Goal: Information Seeking & Learning: Check status

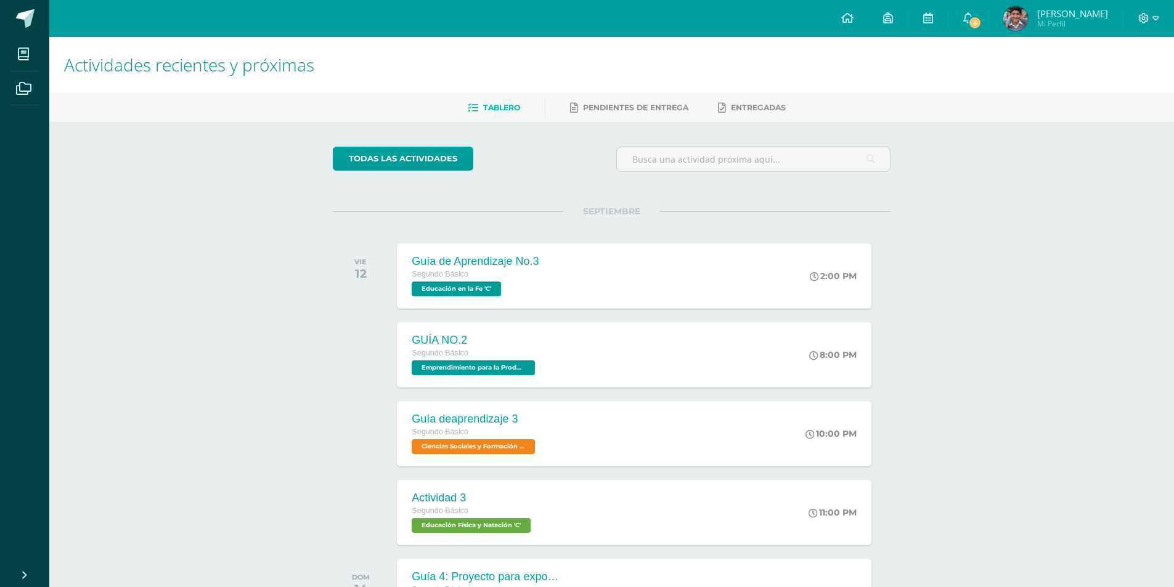
click at [1140, 7] on div at bounding box center [1149, 18] width 51 height 37
click at [1154, 16] on icon at bounding box center [1156, 18] width 7 height 11
click at [1103, 79] on span "Cerrar sesión" at bounding box center [1117, 84] width 55 height 12
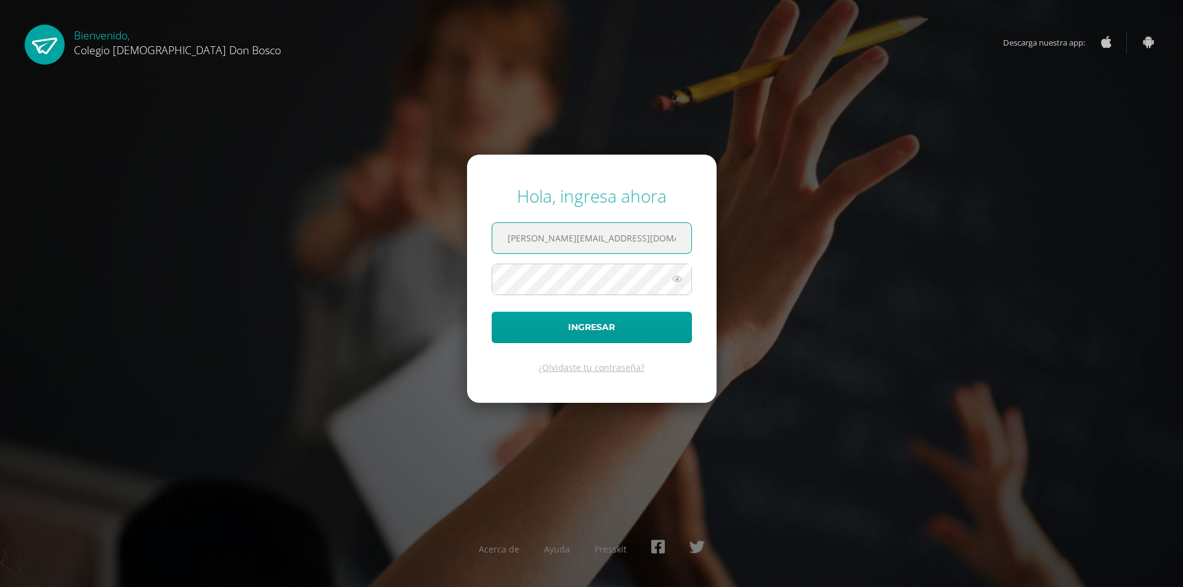
click at [549, 253] on input "e.azmitia.4adb@gmail.com" at bounding box center [591, 238] width 199 height 30
type input "j.azmitia.3bdb@gmail.com"
click at [560, 331] on button "Ingresar" at bounding box center [592, 327] width 200 height 31
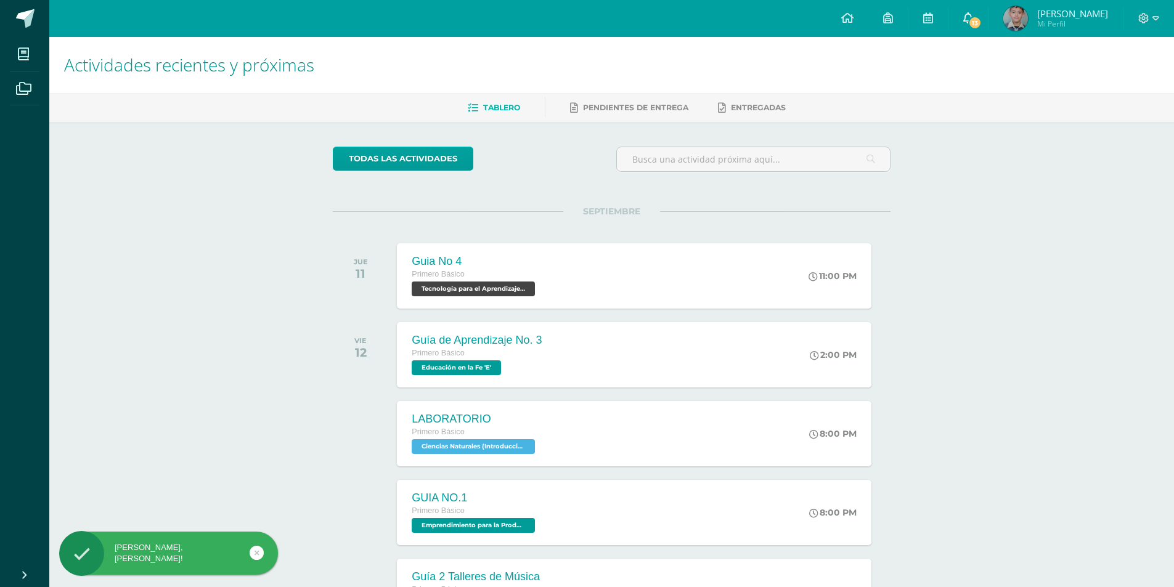
click at [982, 20] on span "13" at bounding box center [975, 23] width 14 height 14
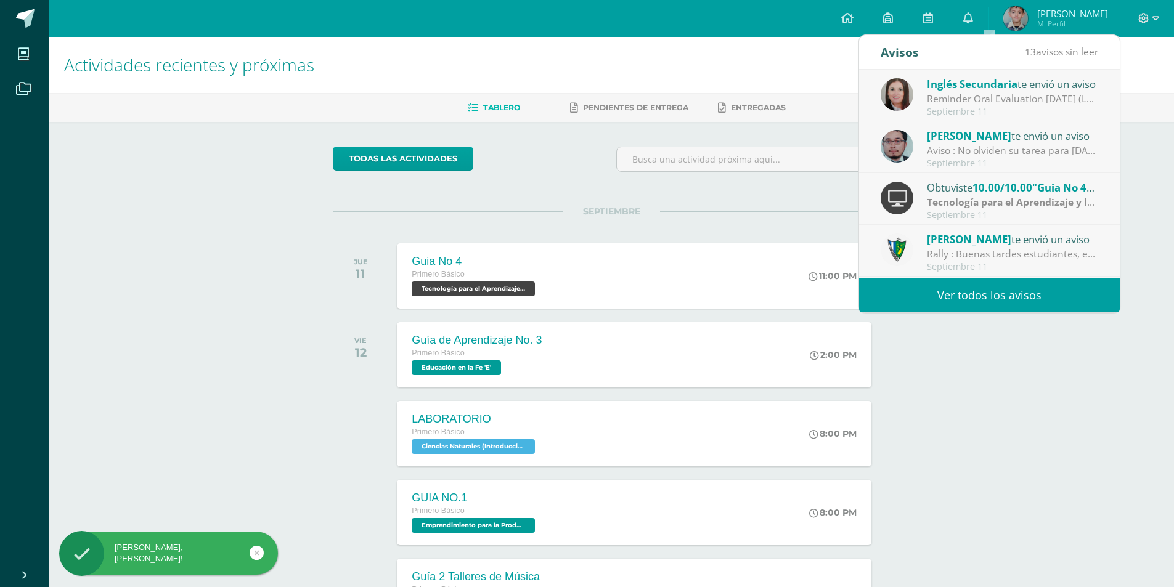
click at [971, 289] on link "Ver todos los avisos" at bounding box center [989, 296] width 261 height 34
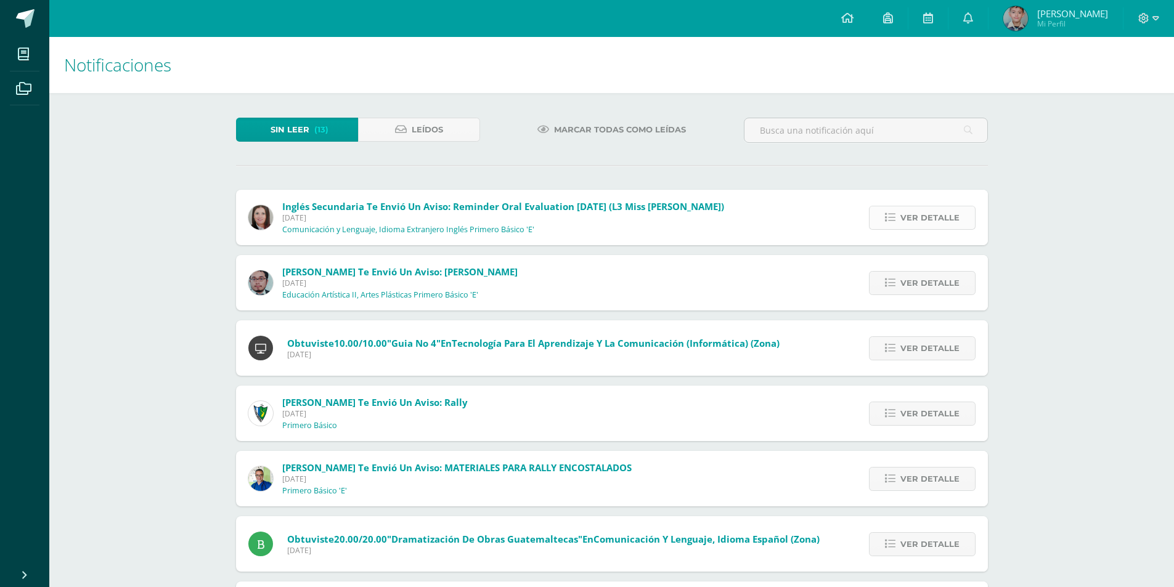
click at [918, 209] on span "Ver detalle" at bounding box center [929, 217] width 59 height 23
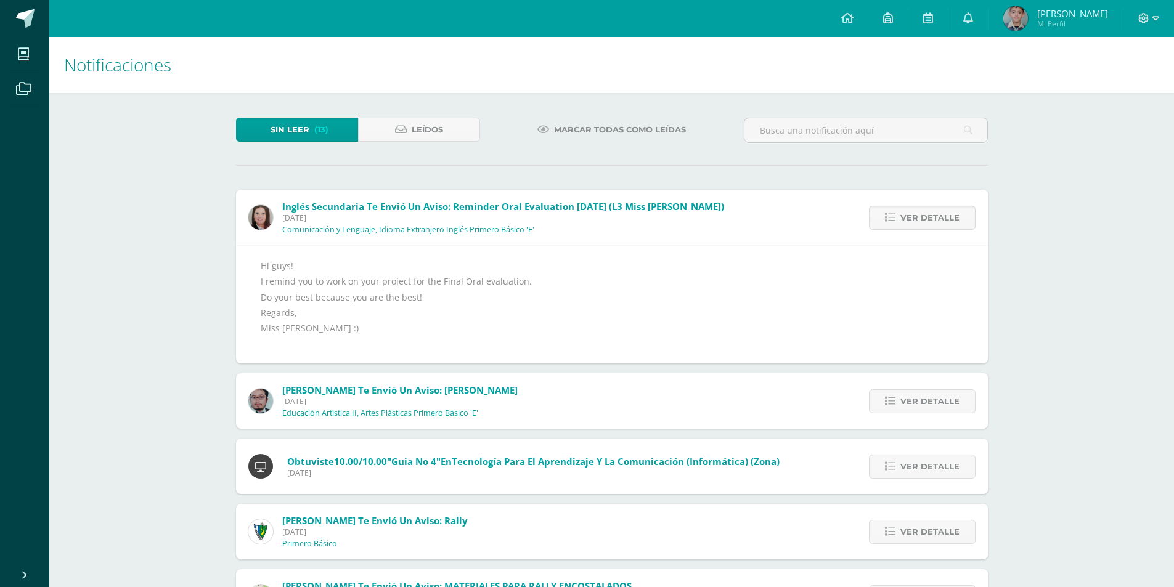
click at [916, 214] on span "Ver detalle" at bounding box center [929, 217] width 59 height 23
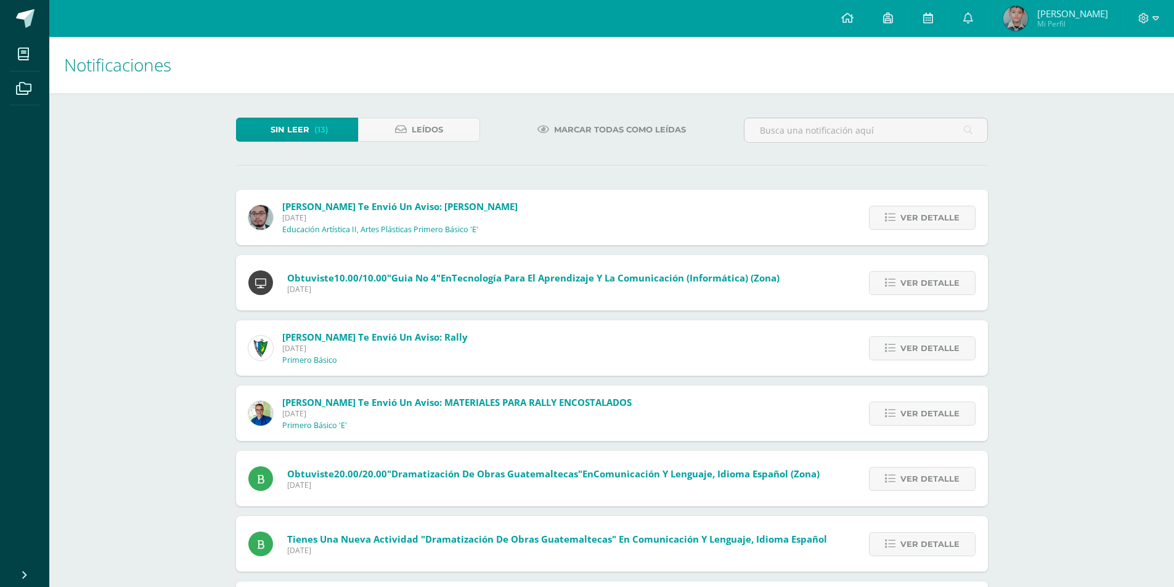
click at [916, 214] on span "Ver detalle" at bounding box center [929, 217] width 59 height 23
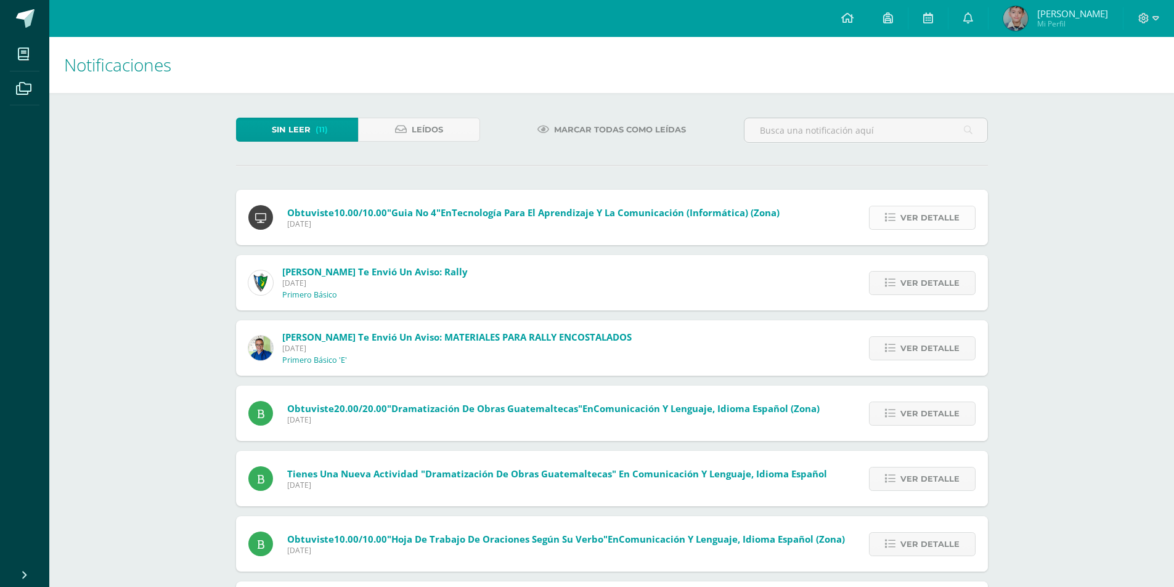
click at [929, 209] on span "Ver detalle" at bounding box center [929, 217] width 59 height 23
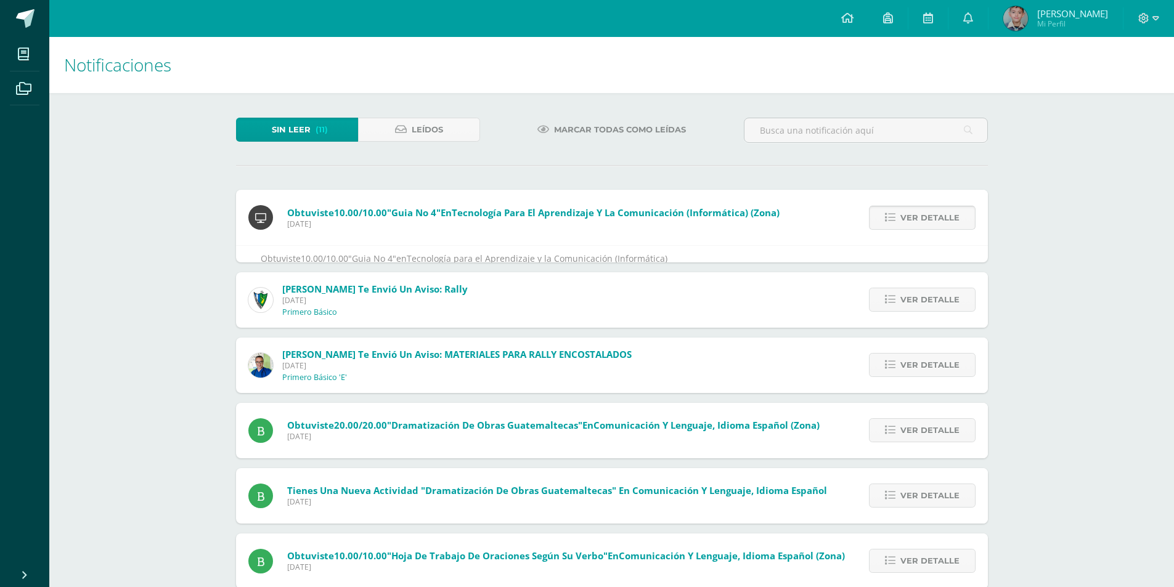
click at [929, 209] on span "Ver detalle" at bounding box center [929, 217] width 59 height 23
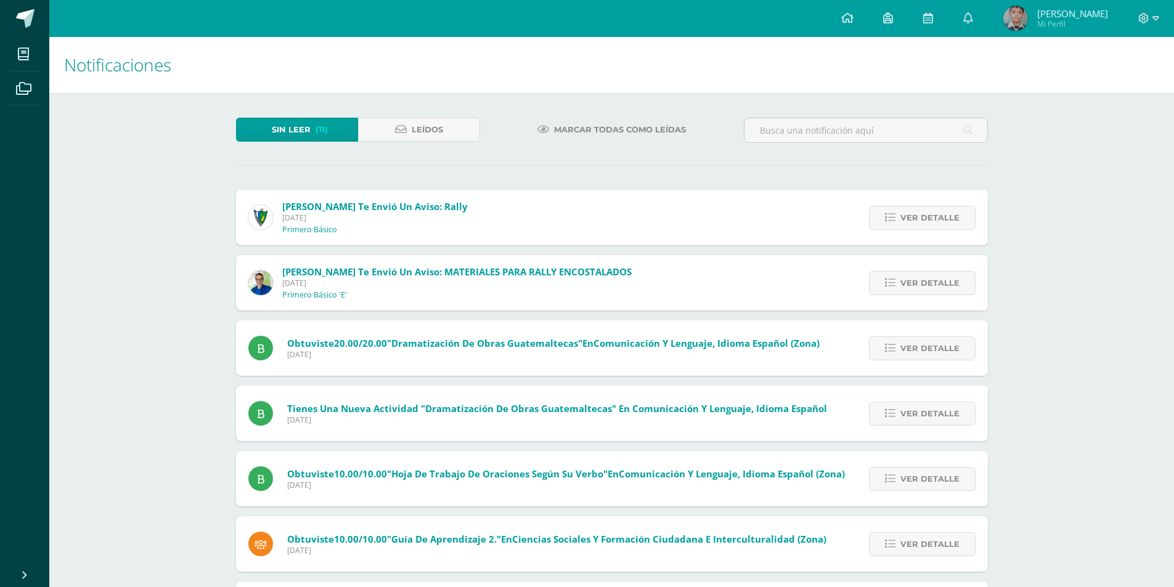
click at [929, 209] on span "Ver detalle" at bounding box center [929, 217] width 59 height 23
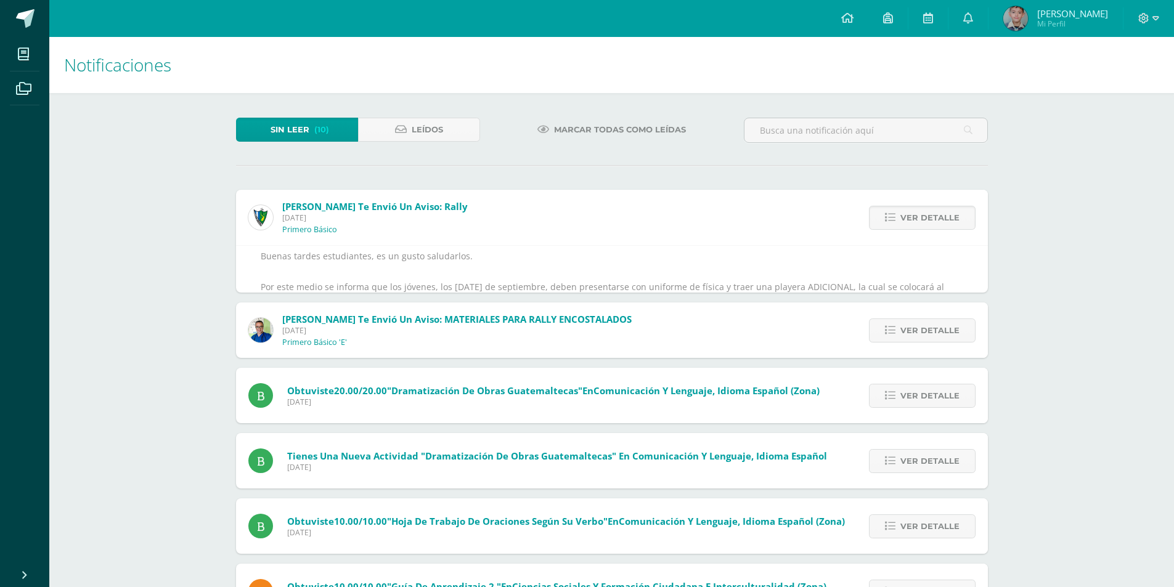
click at [929, 209] on span "Ver detalle" at bounding box center [929, 217] width 59 height 23
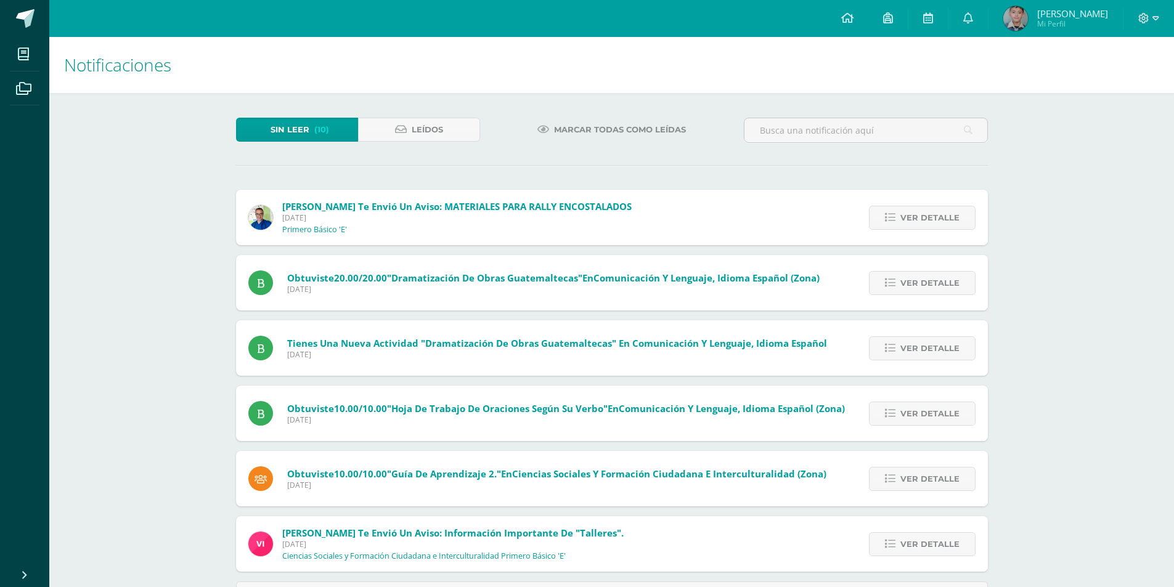
click at [929, 209] on span "Ver detalle" at bounding box center [929, 217] width 59 height 23
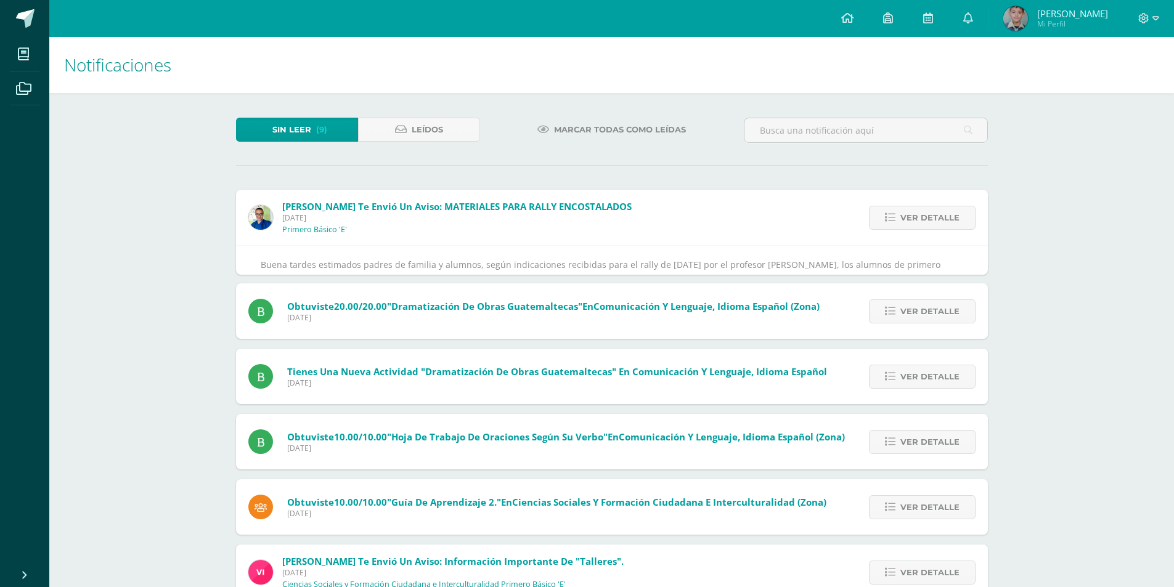
click at [929, 209] on span "Ver detalle" at bounding box center [929, 217] width 59 height 23
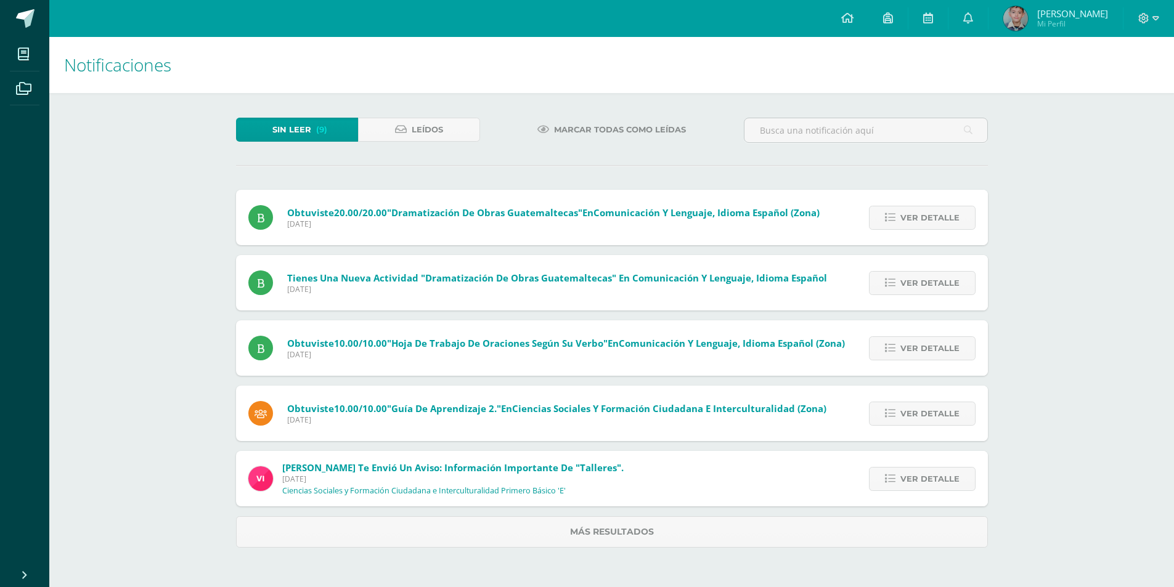
click at [929, 209] on div "Ismael García te envió un aviso: MATERIALES PARA RALLY ENCOSTALADOS Jueves 11 d…" at bounding box center [612, 369] width 752 height 358
click at [929, 209] on span "Ver detalle" at bounding box center [934, 217] width 59 height 23
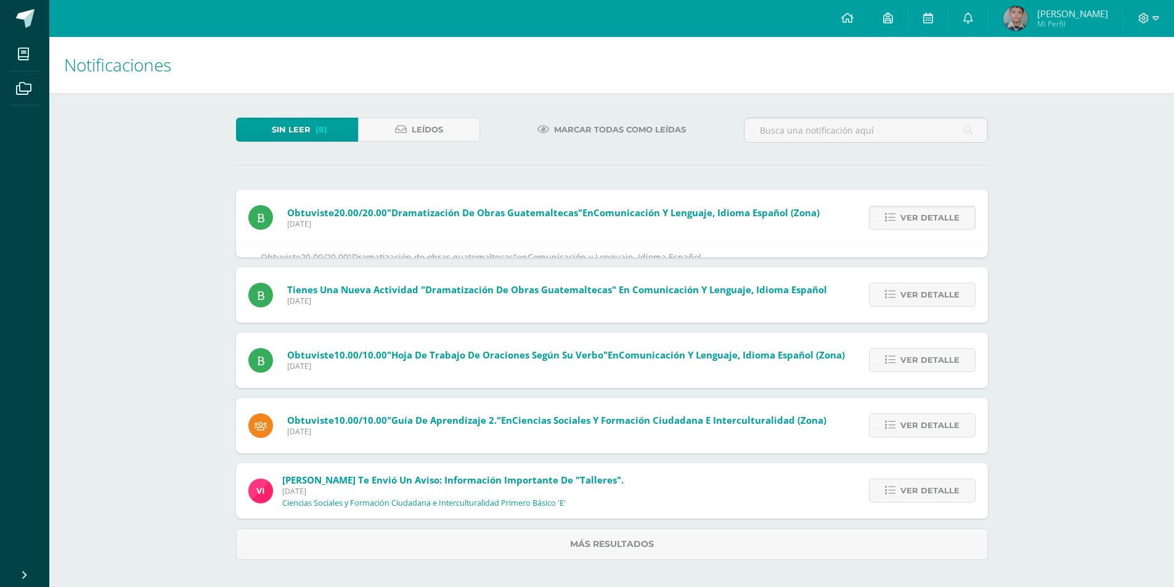
click at [929, 209] on span "Ver detalle" at bounding box center [929, 217] width 59 height 23
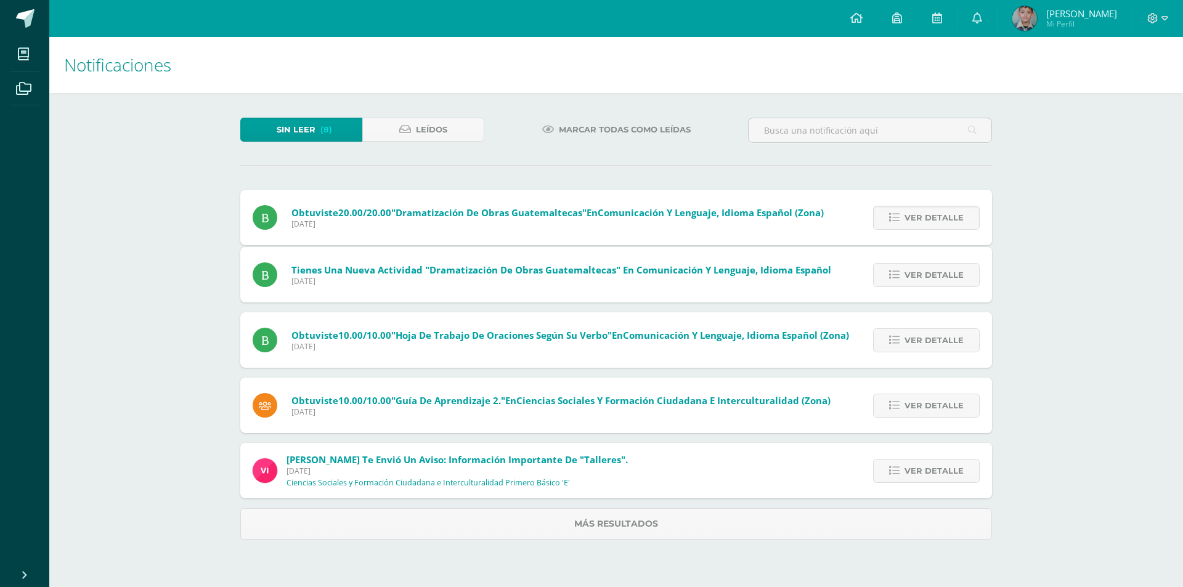
click at [929, 209] on div "Obtuviste 20.00/20.00 "Dramatización de obras guatemaltecas" en Comunicación y …" at bounding box center [616, 365] width 752 height 350
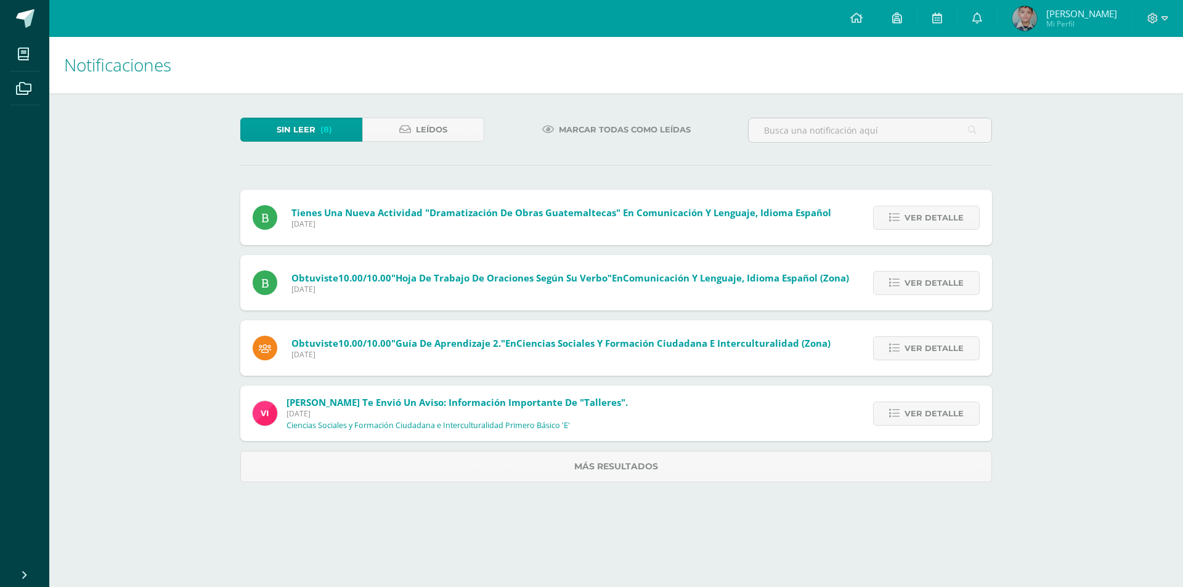
click at [929, 209] on span "Ver detalle" at bounding box center [934, 217] width 59 height 23
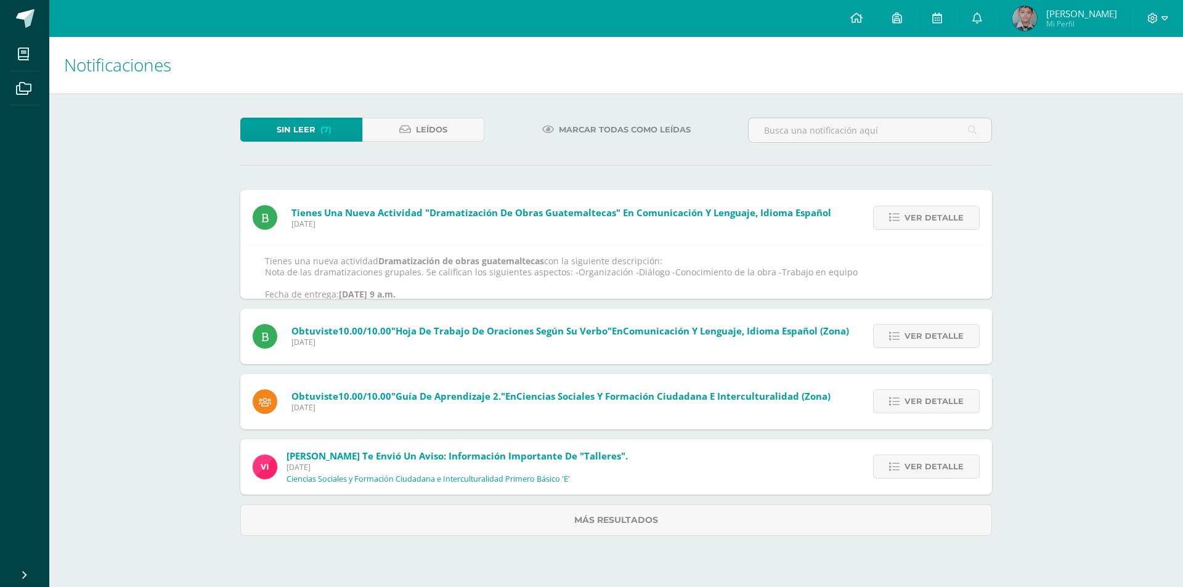
click at [929, 209] on span "Ver detalle" at bounding box center [934, 217] width 59 height 23
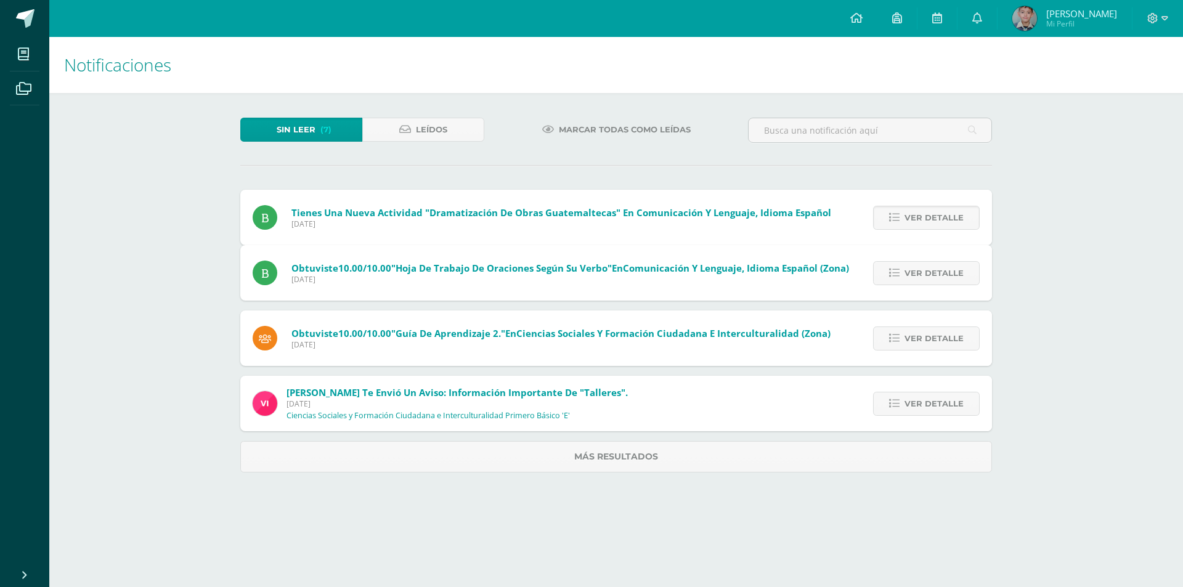
click at [929, 209] on div "Tienes una nueva actividad "Dramatización de obras guatemaltecas" En Comunicaci…" at bounding box center [616, 331] width 752 height 283
click at [929, 262] on span "Ver detalle" at bounding box center [934, 273] width 59 height 23
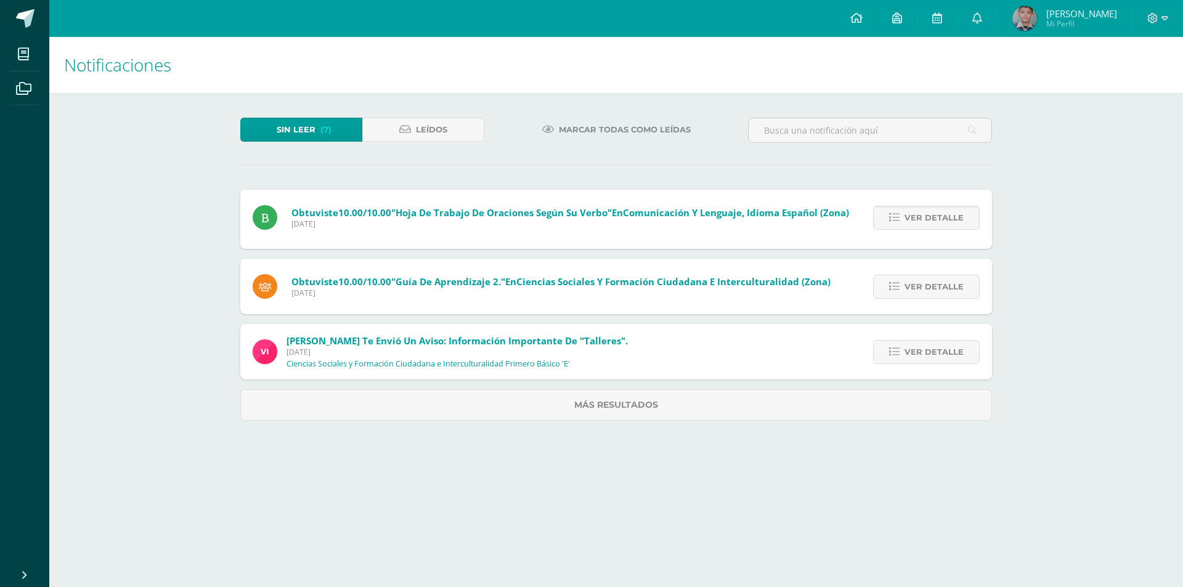
click at [929, 209] on span "Ver detalle" at bounding box center [934, 217] width 59 height 23
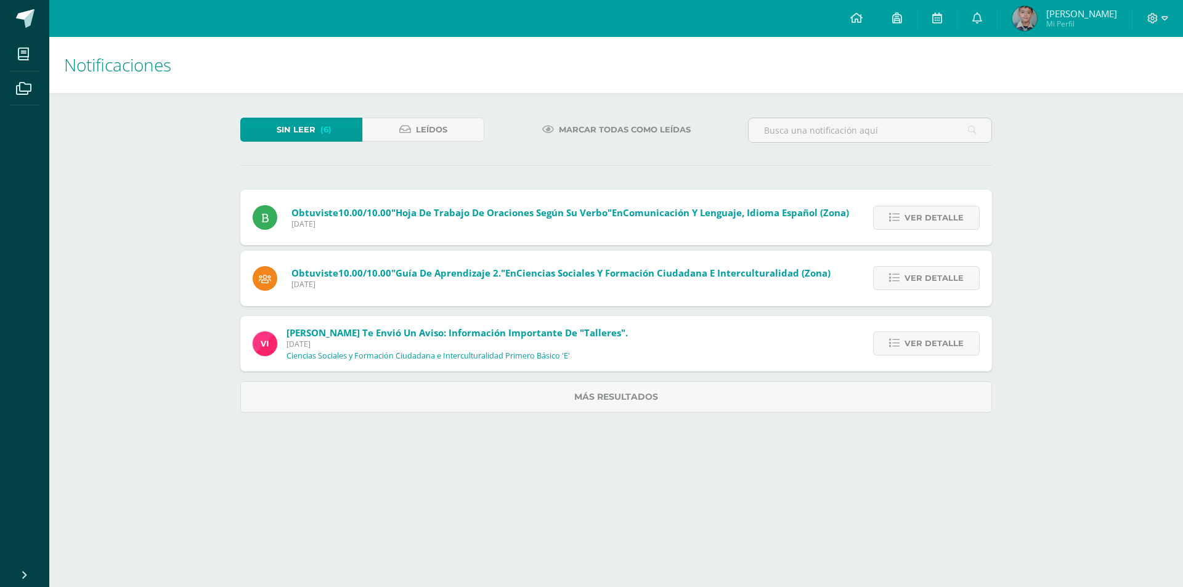
click at [929, 209] on span "Ver detalle" at bounding box center [934, 217] width 59 height 23
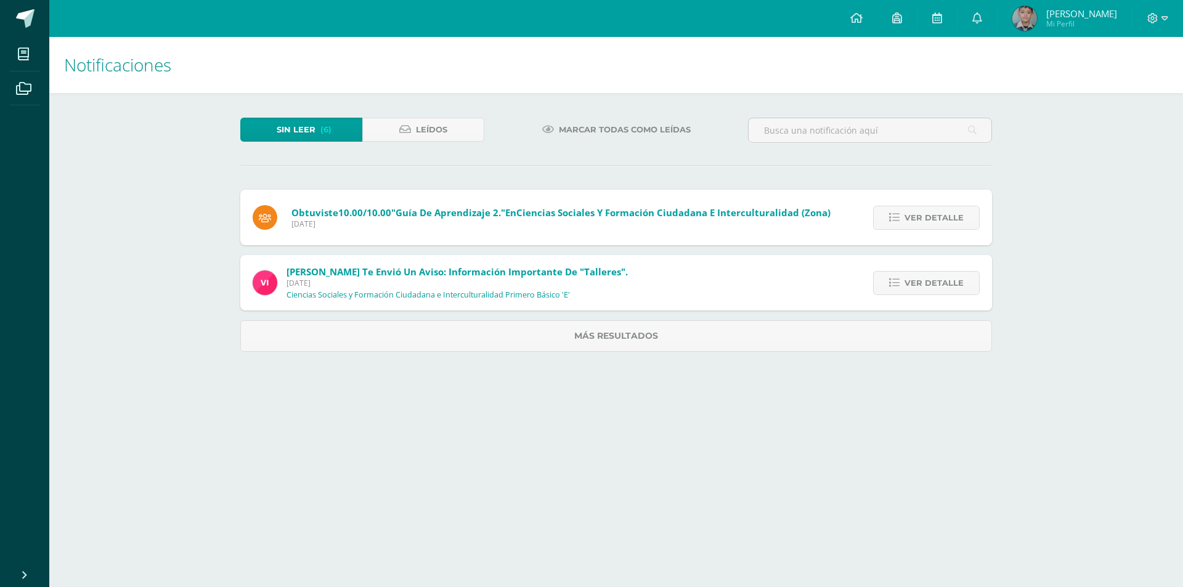
click at [929, 209] on div "Obtuviste 10.00/10.00 "Hoja de trabajo de oraciones según su verbo" en Comunica…" at bounding box center [616, 271] width 752 height 162
click at [929, 209] on span "Ver detalle" at bounding box center [934, 217] width 59 height 23
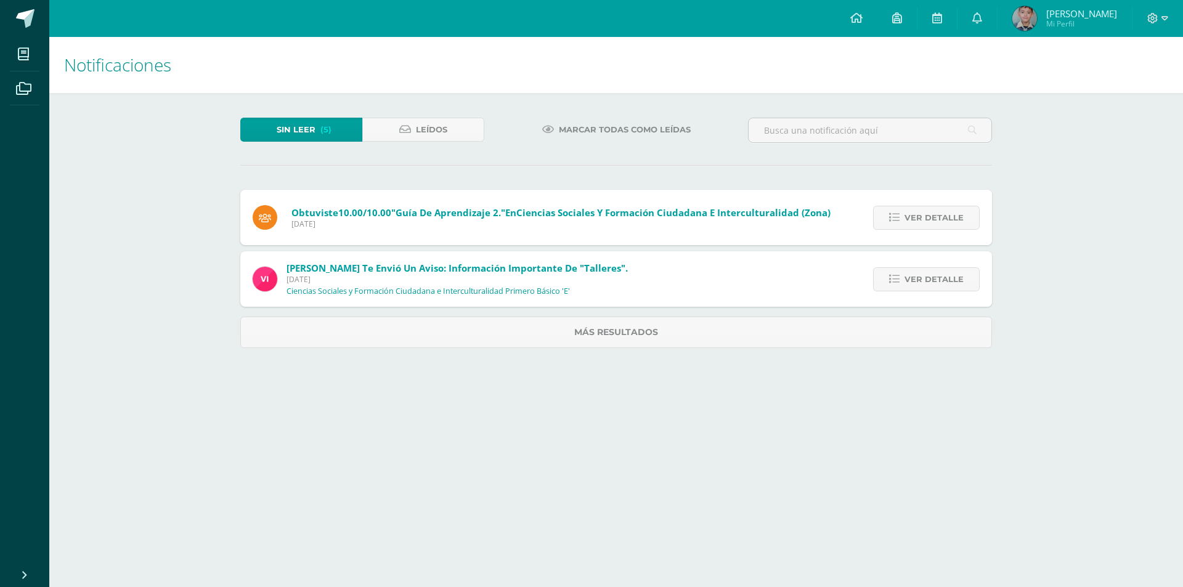
click at [929, 209] on span "Ver detalle" at bounding box center [934, 217] width 59 height 23
click at [929, 209] on div "Obtuviste 10.00/10.00 "Guía de aprendizaje 2." en Ciencias Sociales y Formación…" at bounding box center [616, 269] width 752 height 158
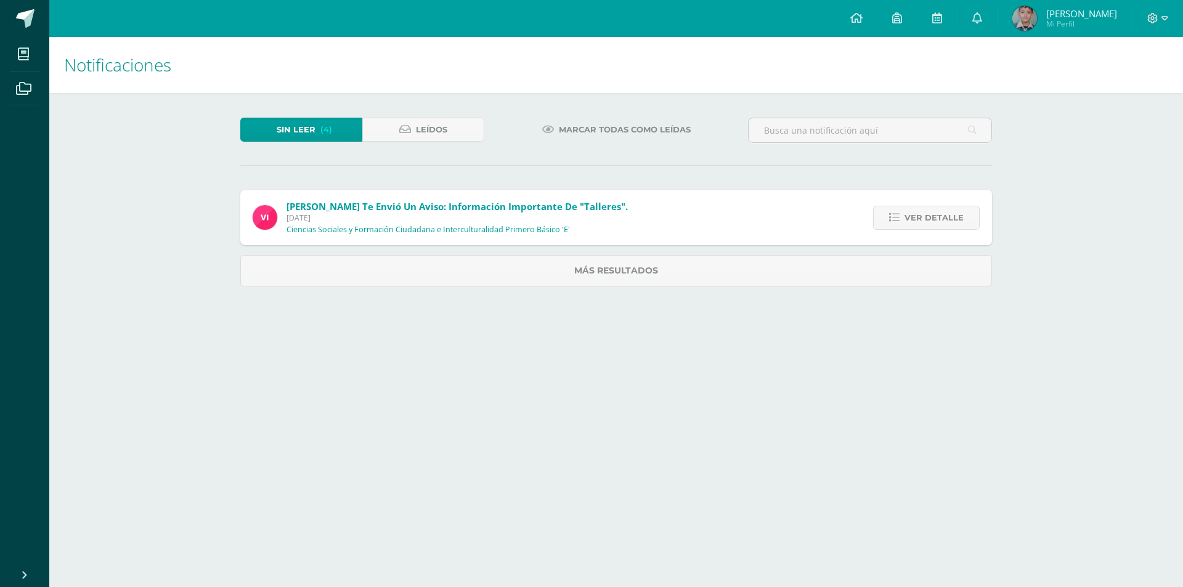
click at [929, 209] on span "Ver detalle" at bounding box center [934, 217] width 59 height 23
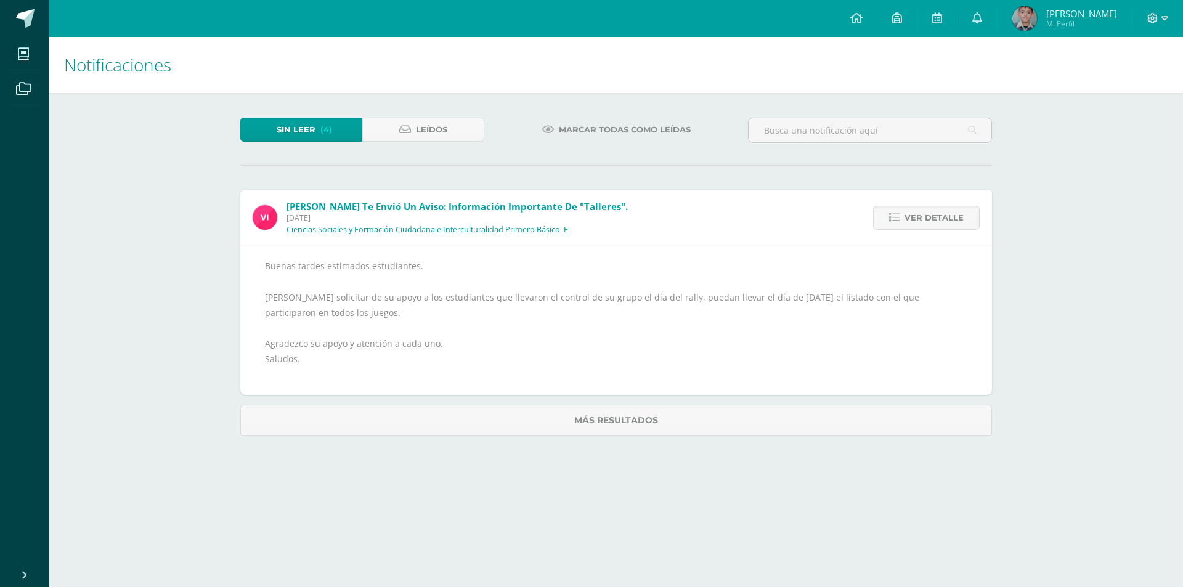
click at [929, 209] on span "Ver detalle" at bounding box center [934, 217] width 59 height 23
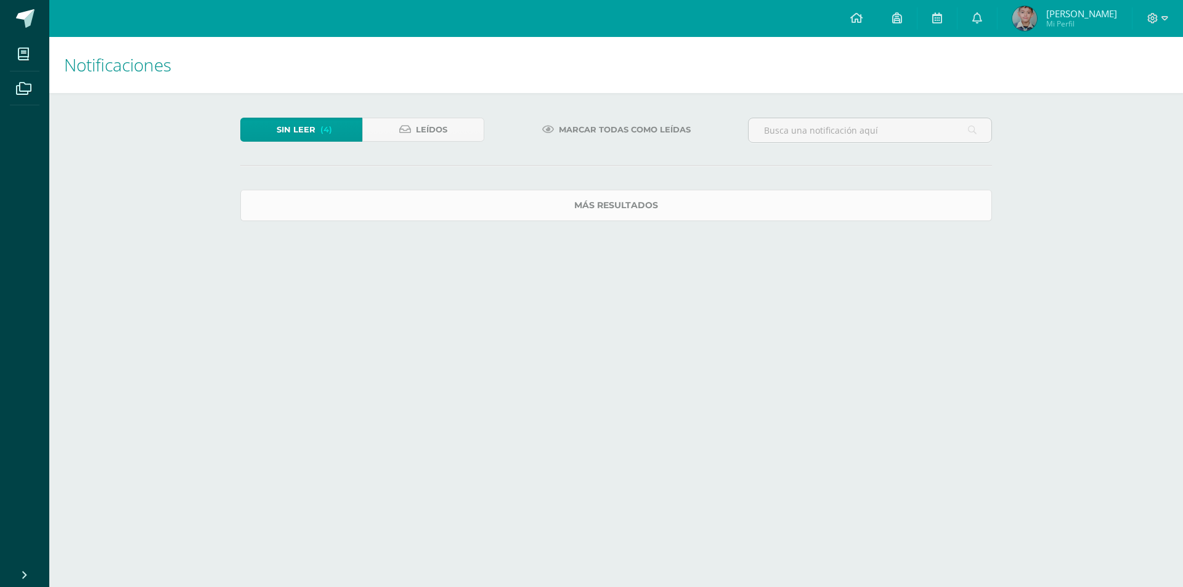
click at [928, 216] on link "Más resultados" at bounding box center [616, 205] width 752 height 31
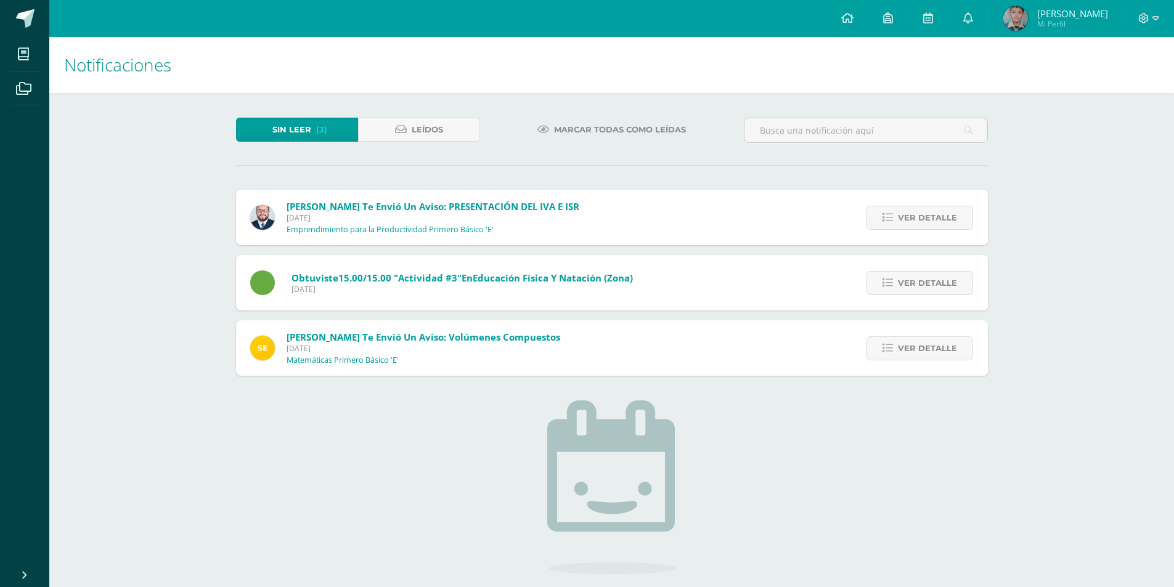
click at [928, 216] on span "Ver detalle" at bounding box center [927, 217] width 59 height 23
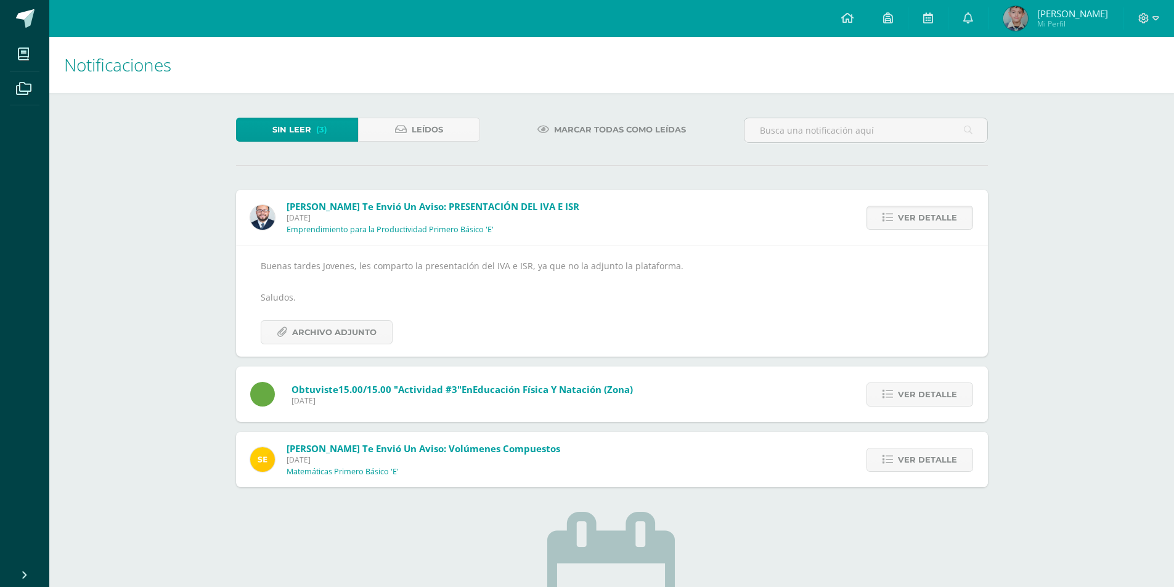
click at [933, 187] on div "Sin leer (3) Leídos Marcar todas como leídas Giovanni te envió un aviso: PRESEN…" at bounding box center [611, 459] width 801 height 733
click at [935, 217] on span "Ver detalle" at bounding box center [927, 217] width 59 height 23
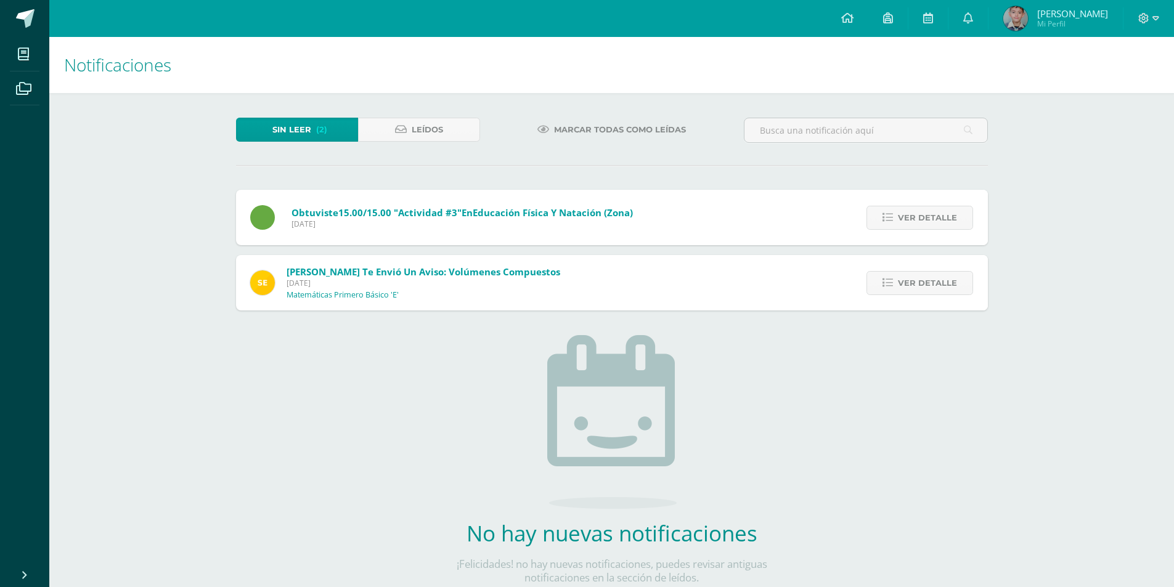
click at [935, 217] on span "Ver detalle" at bounding box center [927, 217] width 59 height 23
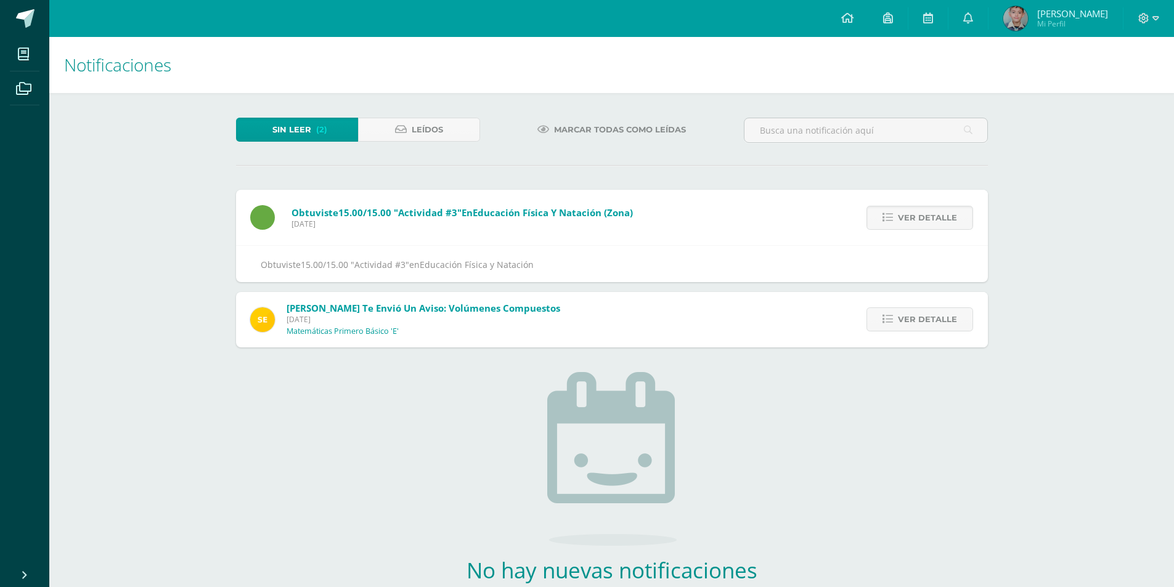
click at [935, 217] on span "Ver detalle" at bounding box center [927, 217] width 59 height 23
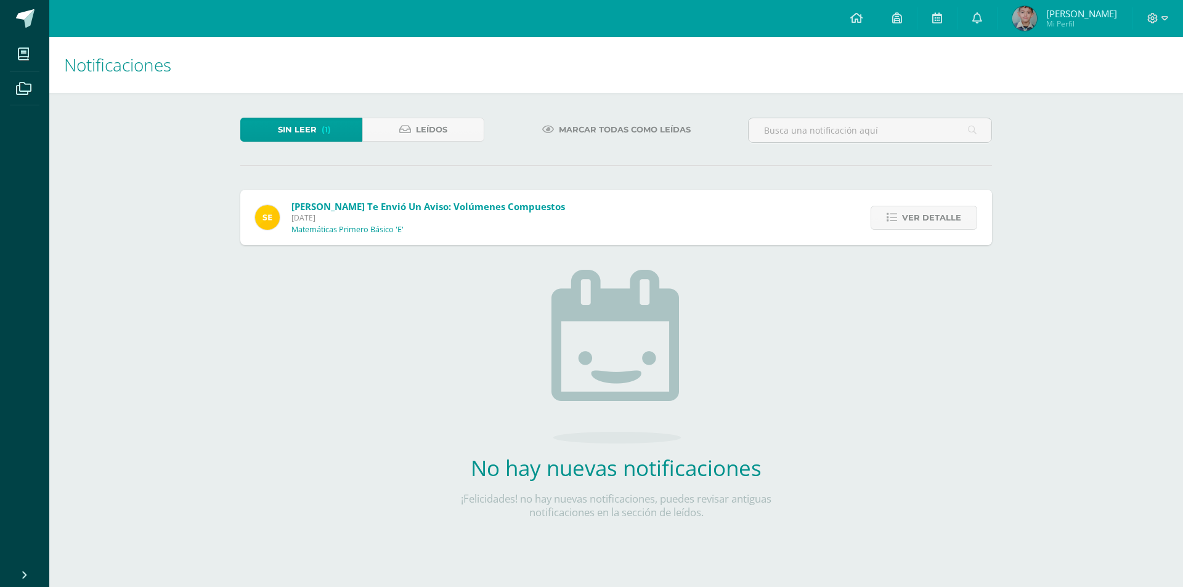
click at [406, 142] on div "Sin leer (1) Leídos" at bounding box center [362, 136] width 254 height 36
click at [419, 133] on span "Leídos" at bounding box center [431, 129] width 31 height 23
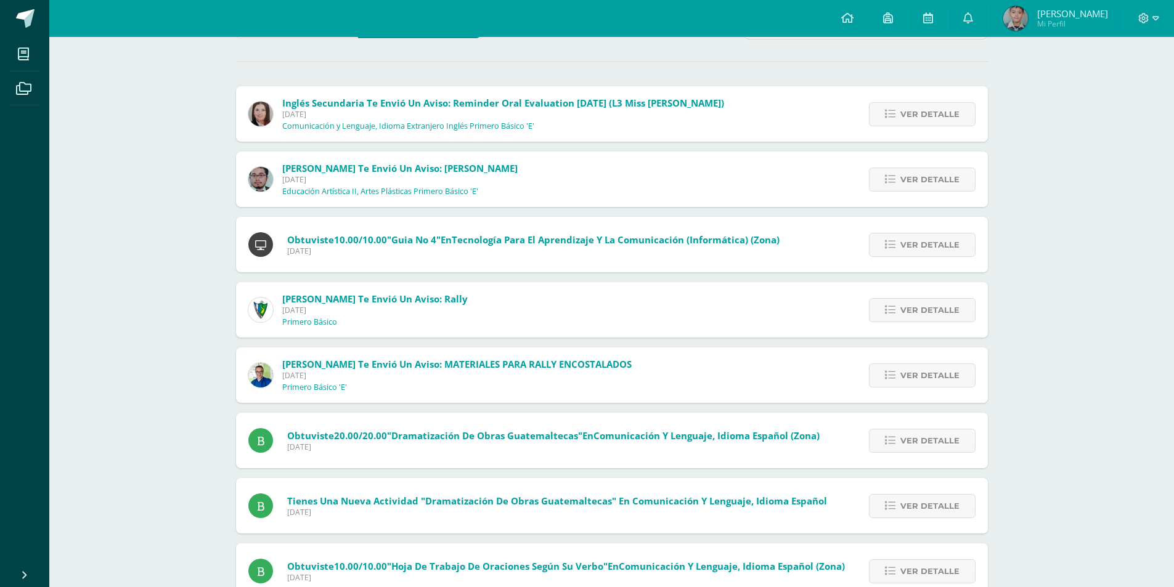
scroll to position [144, 0]
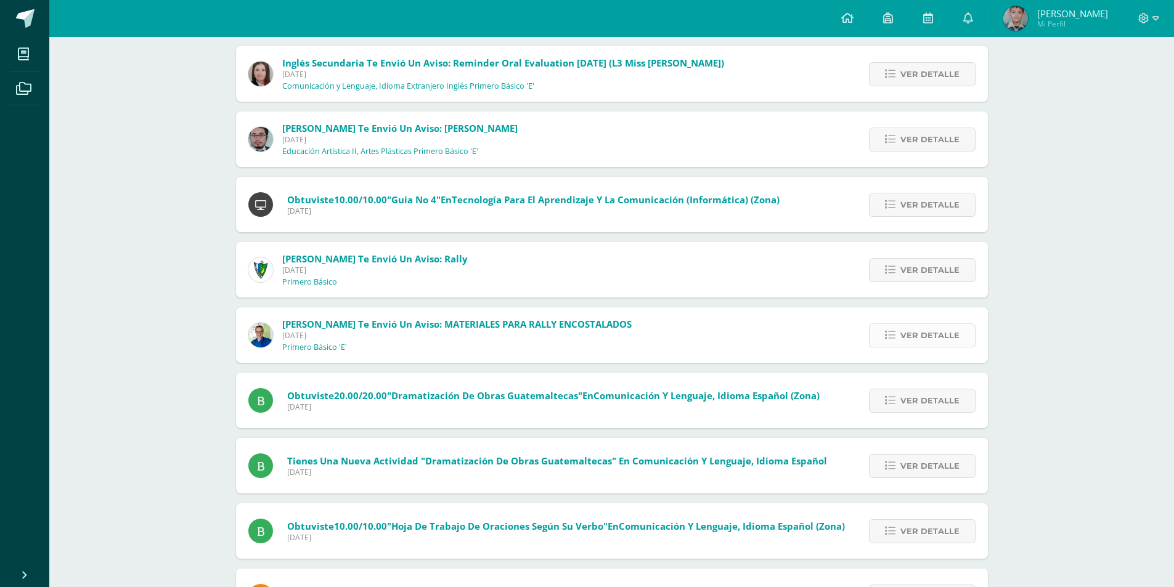
click at [891, 331] on icon at bounding box center [890, 335] width 10 height 10
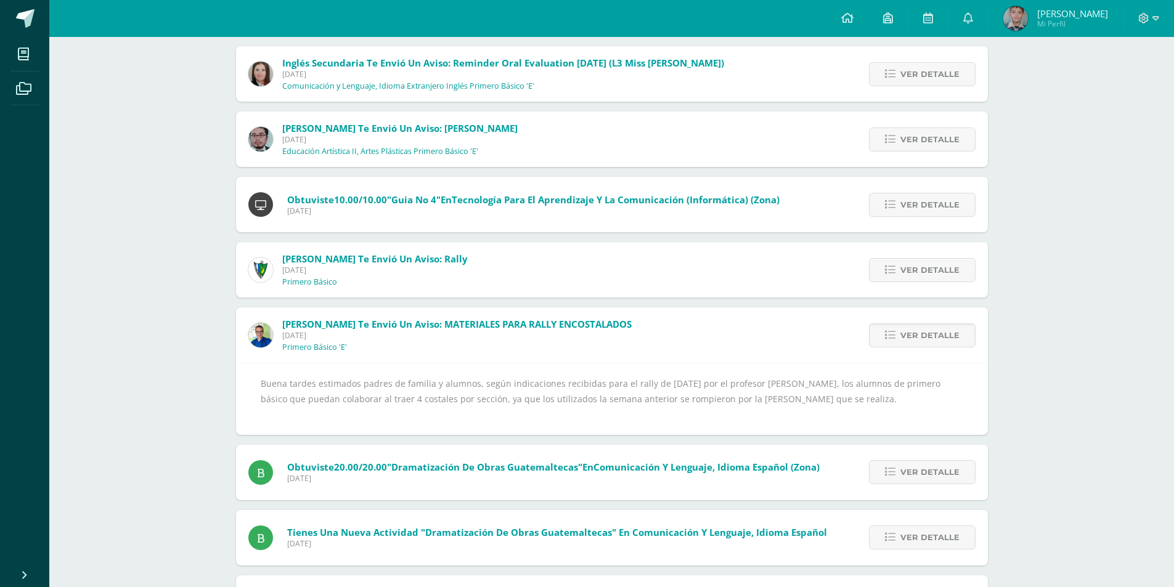
click at [536, 194] on span "Tecnología para el Aprendizaje y la Comunicación (Informática) (Zona)" at bounding box center [616, 200] width 328 height 12
click at [76, 177] on div "Notificaciones Sin leer (1) Leídos Inglés Secundaria te envió un aviso: Reminde…" at bounding box center [611, 360] width 1125 height 934
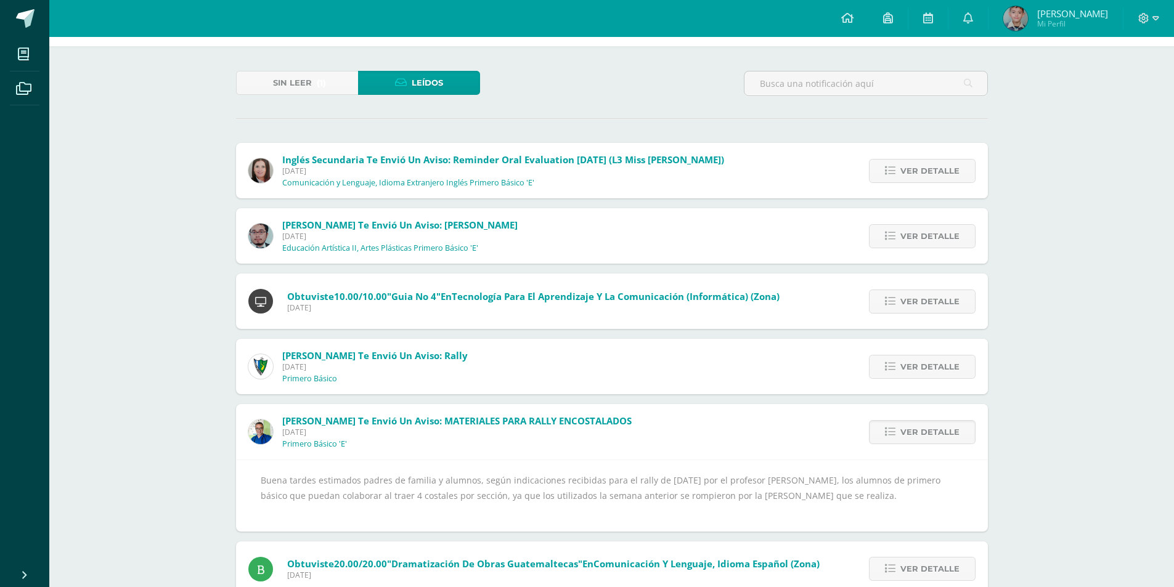
scroll to position [0, 0]
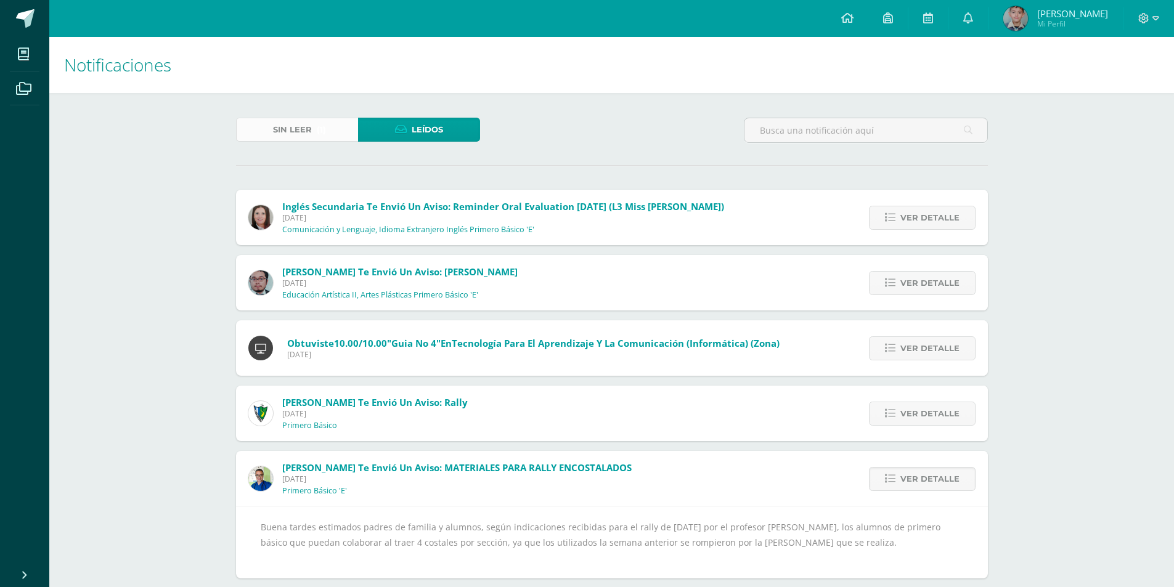
click at [280, 127] on span "Sin leer" at bounding box center [292, 129] width 39 height 23
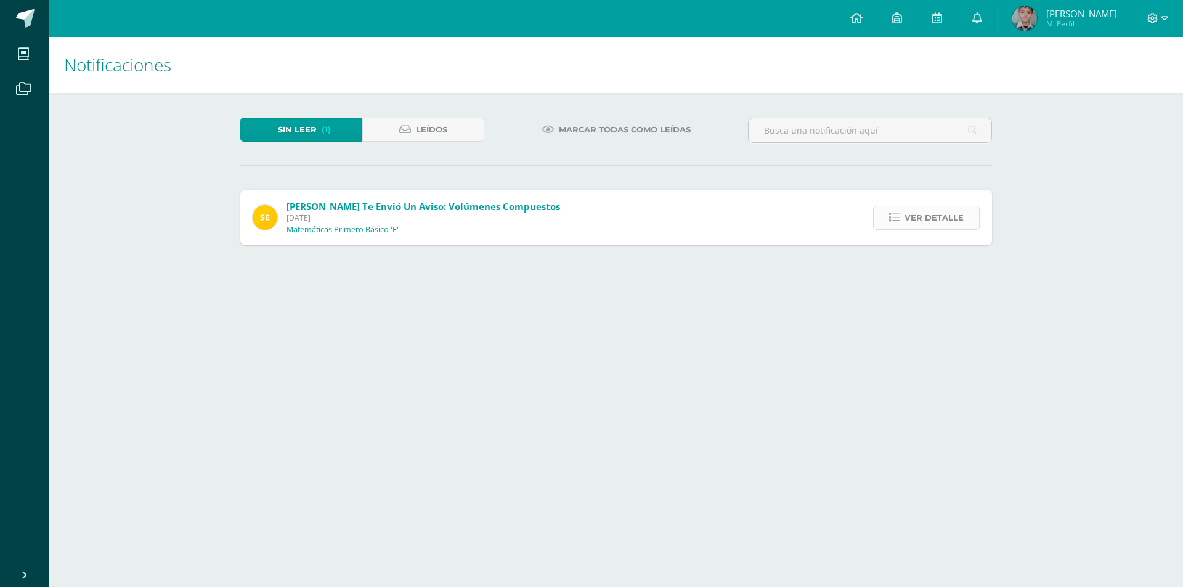
click at [894, 214] on icon at bounding box center [894, 218] width 10 height 10
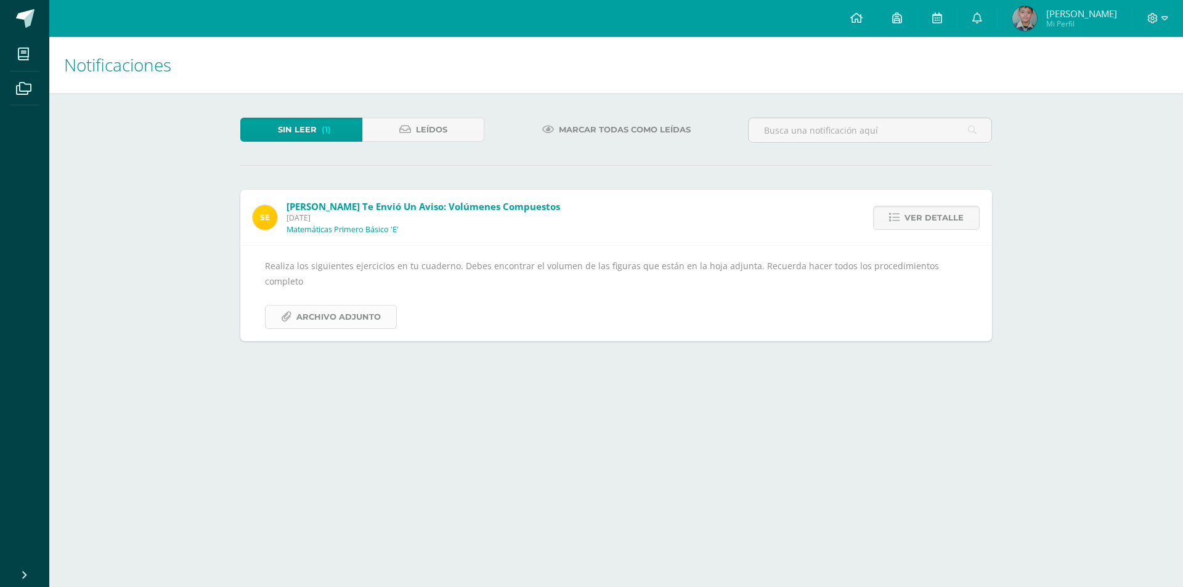
click at [345, 306] on span "Archivo Adjunto" at bounding box center [338, 317] width 84 height 23
